Goal: Information Seeking & Learning: Learn about a topic

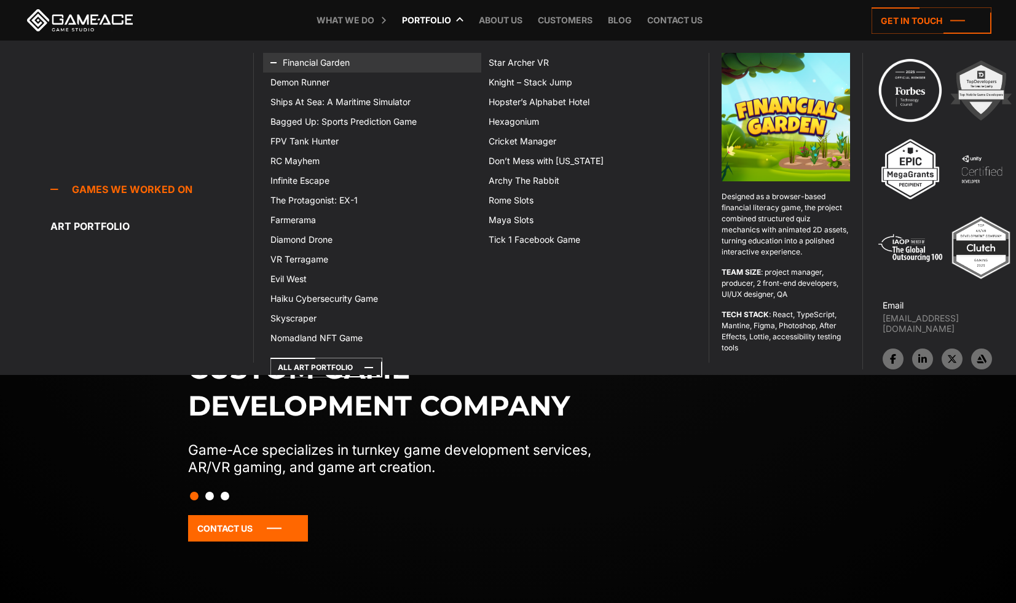
click at [321, 64] on link "Financial Garden" at bounding box center [372, 63] width 218 height 20
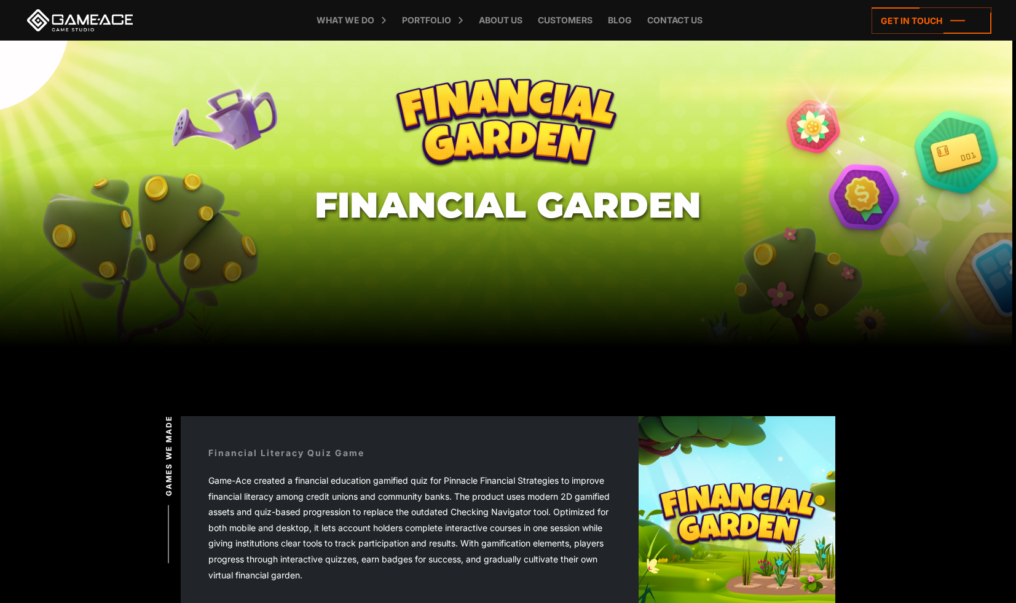
click at [437, 483] on div "Game-Ace created a financial education gamified quiz for Pinnacle Financial Str…" at bounding box center [409, 528] width 402 height 110
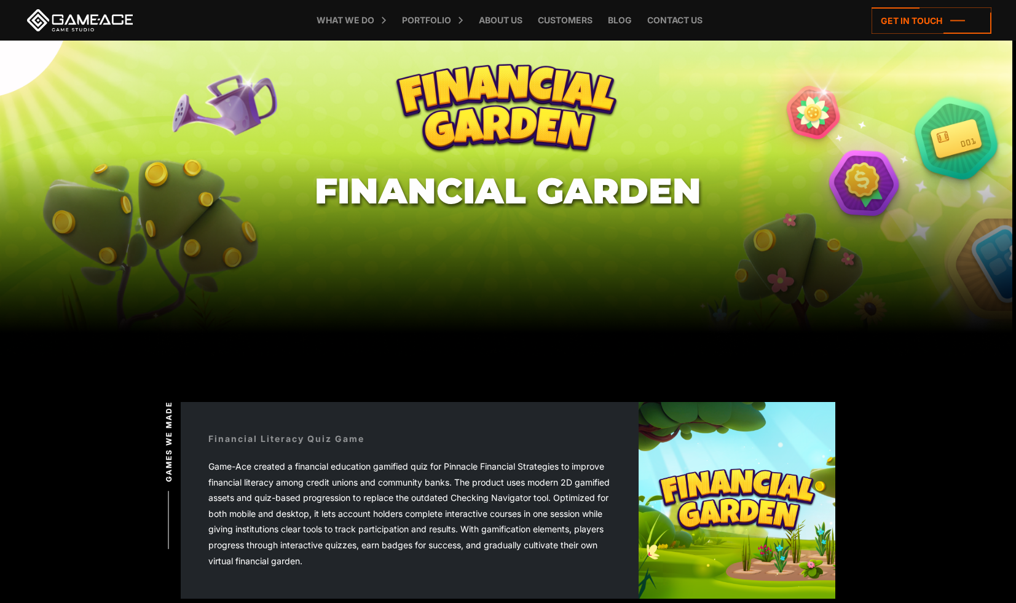
scroll to position [15, 0]
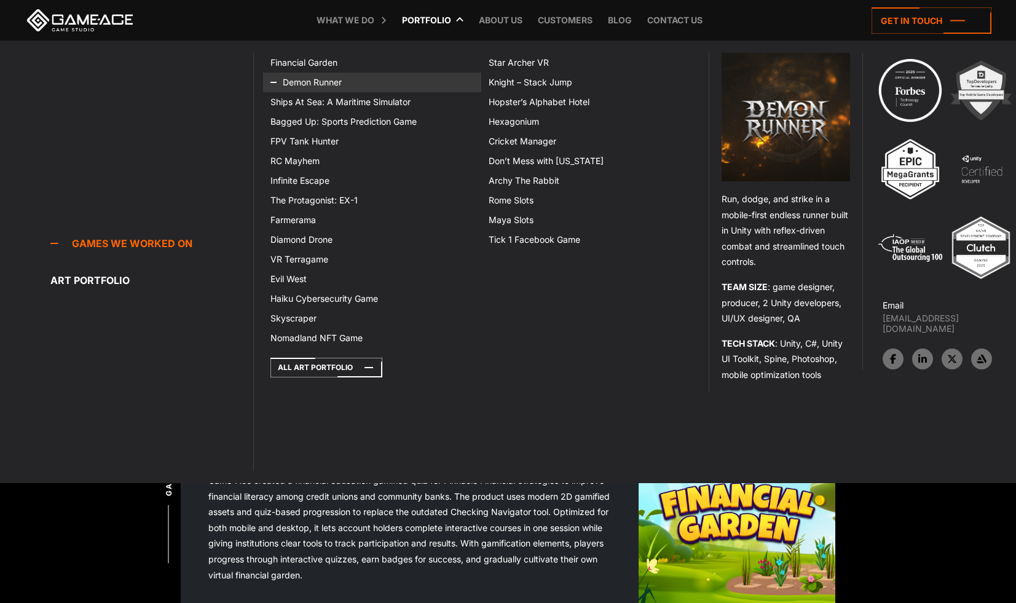
click at [321, 82] on link "Demon Runner" at bounding box center [372, 83] width 218 height 20
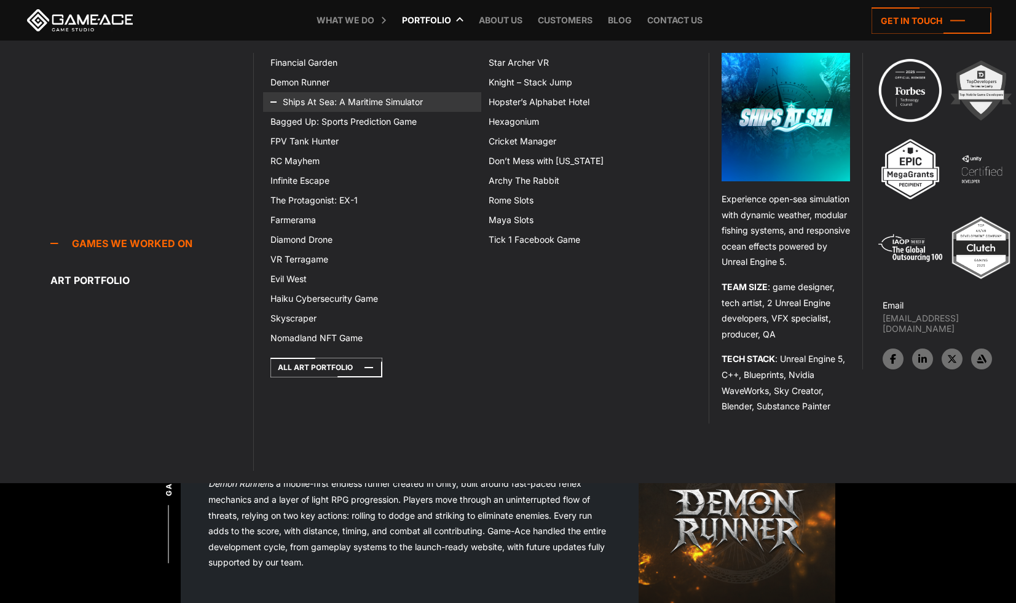
click at [332, 98] on link "Ships At Sea: A Maritime Simulator" at bounding box center [372, 102] width 218 height 20
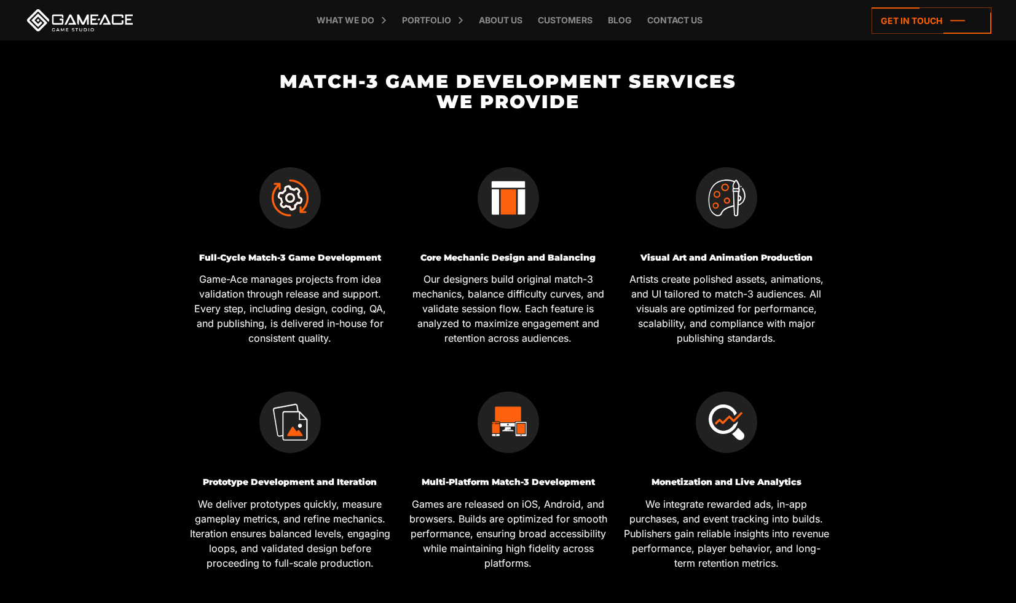
scroll to position [450, 0]
